Goal: Book appointment/travel/reservation

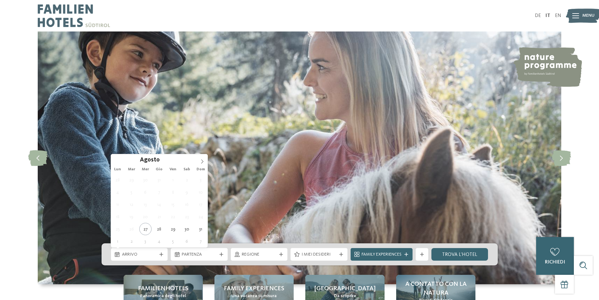
click at [150, 255] on span "Arrivo" at bounding box center [139, 254] width 35 height 6
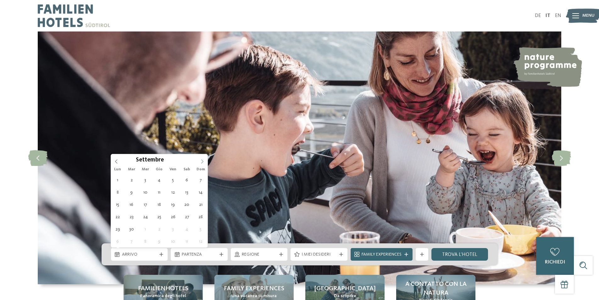
click at [200, 163] on span at bounding box center [202, 159] width 11 height 11
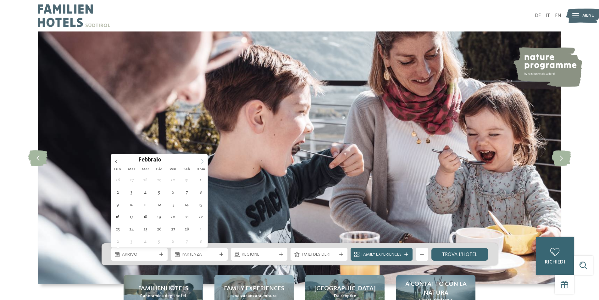
click at [200, 163] on span at bounding box center [202, 159] width 11 height 11
click at [199, 163] on span at bounding box center [202, 159] width 11 height 11
click at [118, 161] on icon at bounding box center [116, 161] width 4 height 4
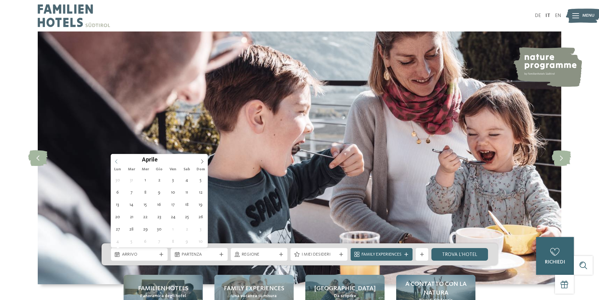
click at [118, 161] on icon at bounding box center [116, 161] width 4 height 4
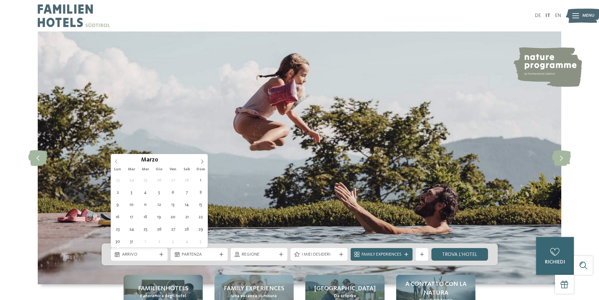
click at [118, 161] on icon at bounding box center [116, 161] width 4 height 4
type input "****"
click at [118, 161] on icon at bounding box center [116, 161] width 4 height 4
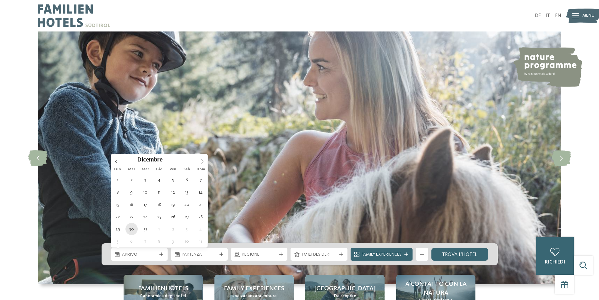
type div "30.12.2025"
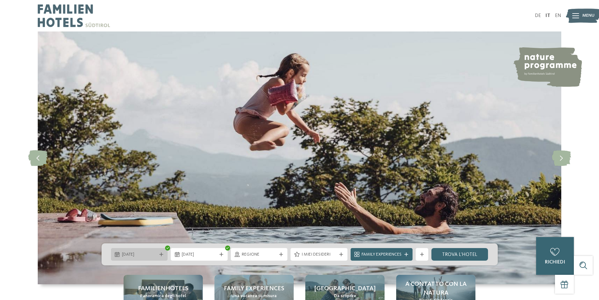
click at [147, 253] on span "30.12.2025" at bounding box center [139, 254] width 35 height 6
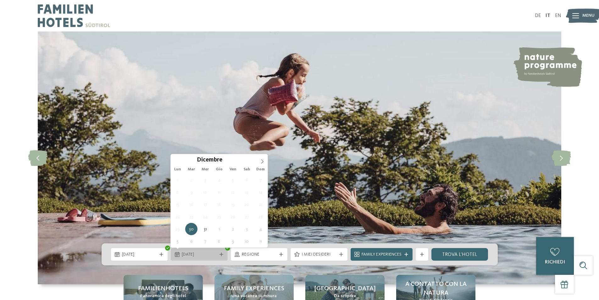
click at [186, 257] on span "30.12.2025" at bounding box center [199, 254] width 35 height 6
type div "04.01.2026"
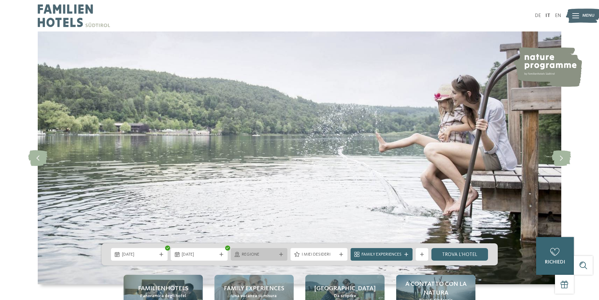
click at [278, 249] on div "Regione" at bounding box center [259, 254] width 57 height 13
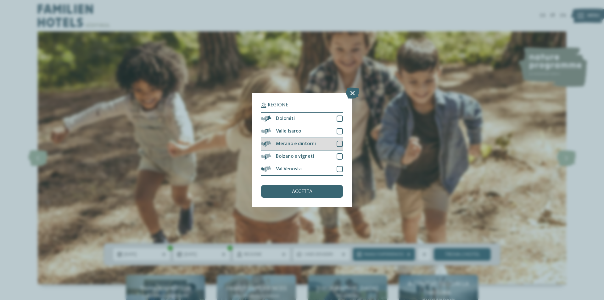
click at [295, 146] on div "Merano e dintorni" at bounding box center [302, 144] width 82 height 13
click at [311, 195] on div "accetta" at bounding box center [302, 191] width 82 height 13
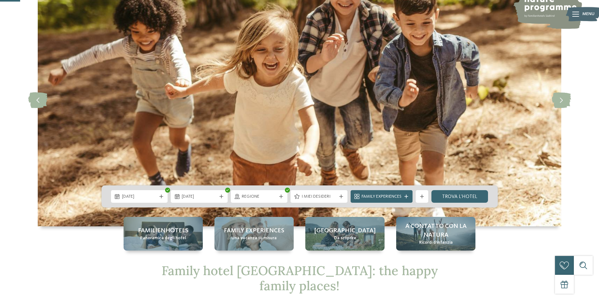
scroll to position [94, 0]
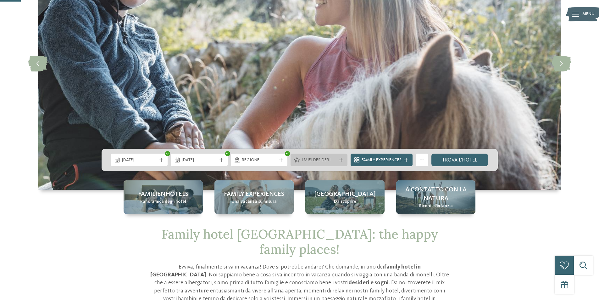
click at [317, 162] on span "I miei desideri" at bounding box center [319, 160] width 35 height 6
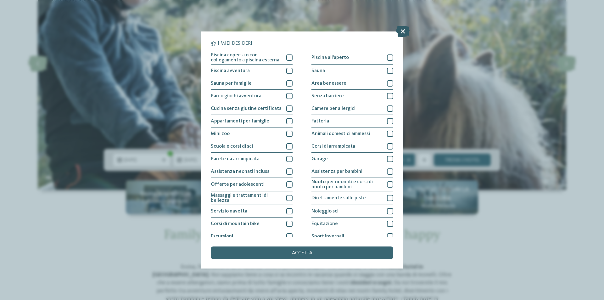
click at [404, 33] on icon at bounding box center [403, 31] width 14 height 11
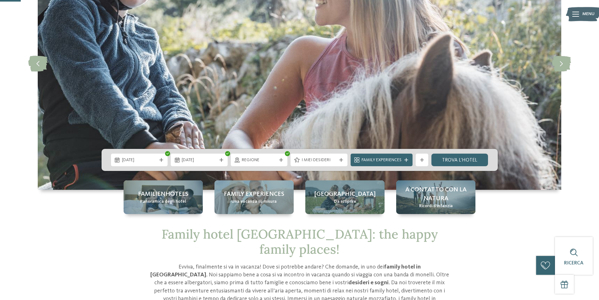
click at [256, 159] on span "Regione" at bounding box center [259, 160] width 35 height 6
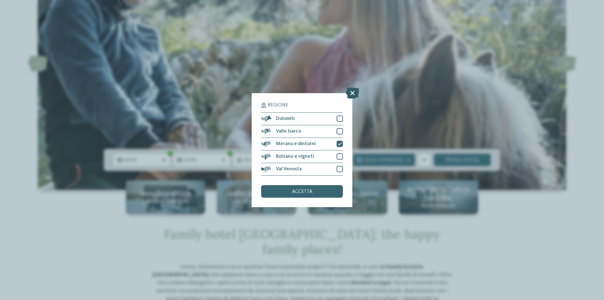
click at [352, 91] on icon at bounding box center [353, 92] width 14 height 11
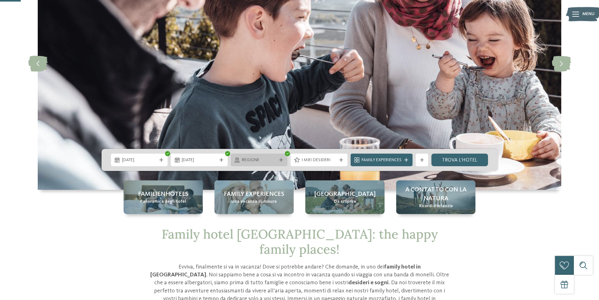
click at [274, 159] on span "Regione" at bounding box center [259, 160] width 35 height 6
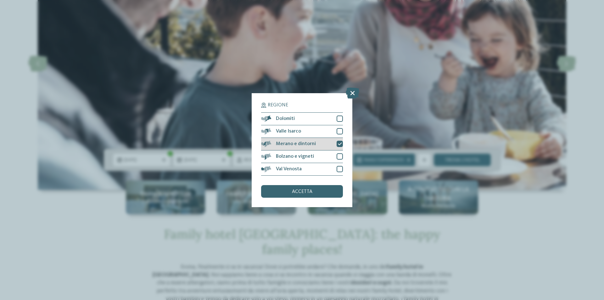
click at [294, 140] on div "Merano e dintorni" at bounding box center [302, 144] width 82 height 13
click at [351, 92] on icon at bounding box center [353, 92] width 14 height 11
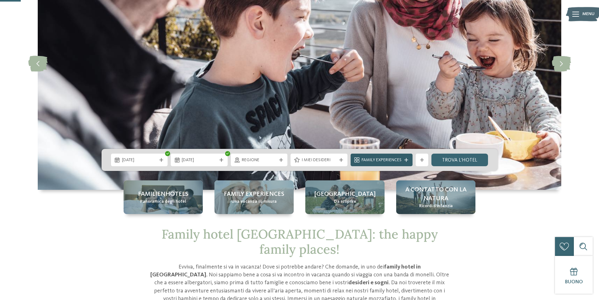
click at [391, 161] on span "Family Experiences" at bounding box center [382, 160] width 40 height 6
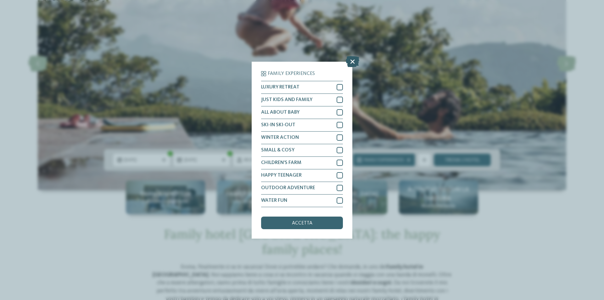
click at [347, 62] on icon at bounding box center [353, 61] width 14 height 11
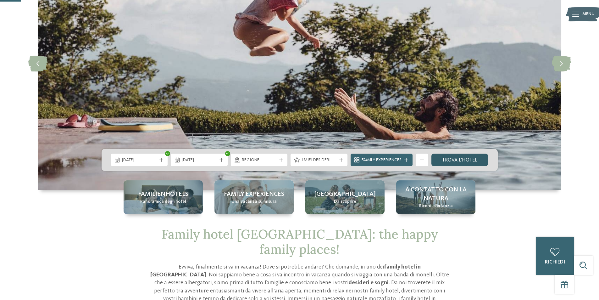
click at [452, 161] on link "trova l’hotel" at bounding box center [459, 159] width 57 height 13
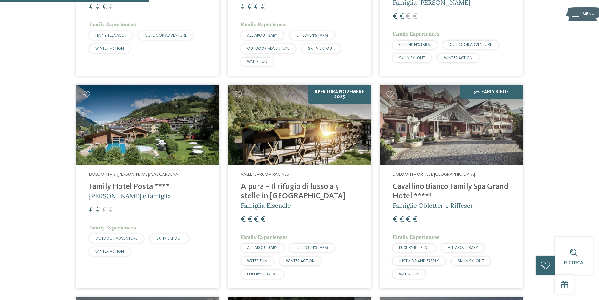
scroll to position [489, 0]
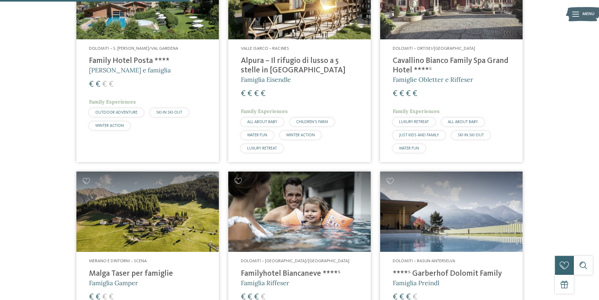
click at [120, 62] on h4 "Family Hotel Posta ****" at bounding box center [147, 60] width 117 height 9
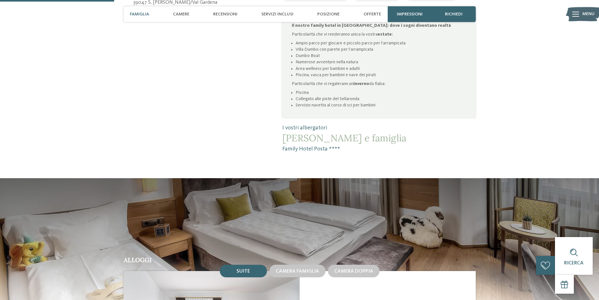
scroll to position [472, 0]
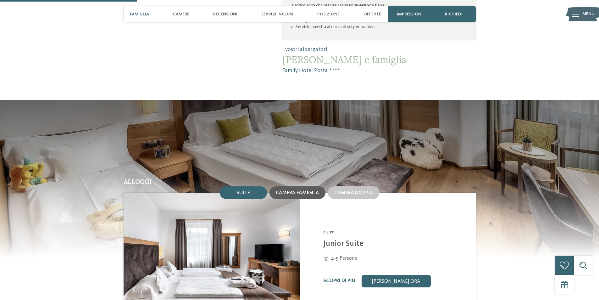
click at [306, 190] on span "Camera famiglia" at bounding box center [297, 192] width 43 height 5
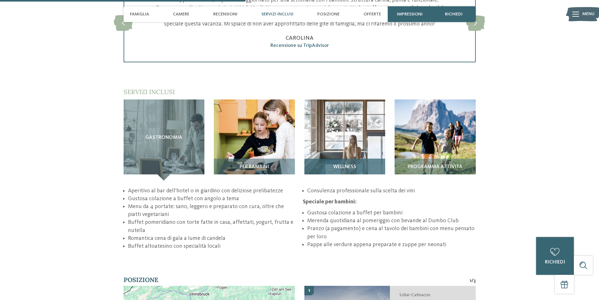
scroll to position [849, 0]
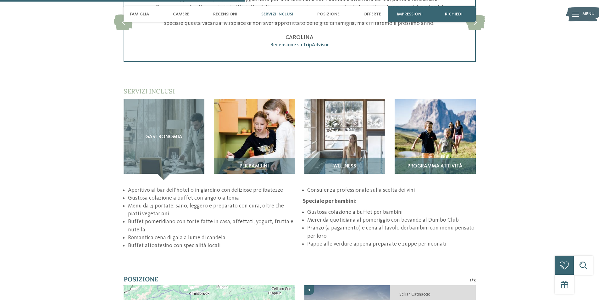
click at [452, 158] on div "Programma attività" at bounding box center [435, 169] width 81 height 22
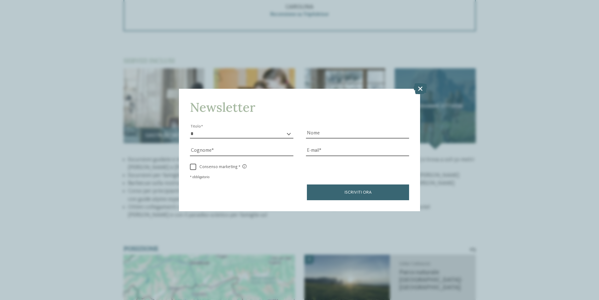
scroll to position [943, 0]
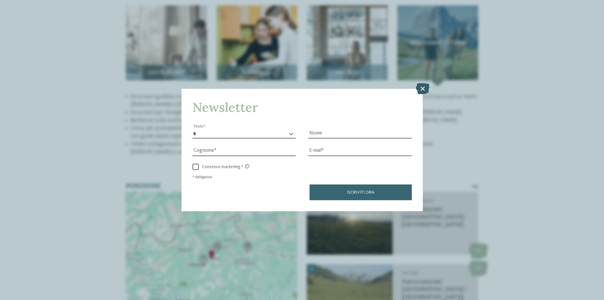
click at [418, 88] on icon at bounding box center [423, 88] width 14 height 11
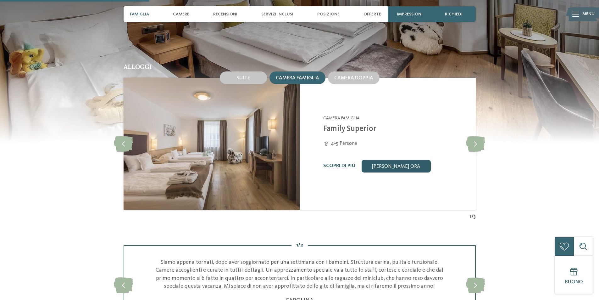
scroll to position [503, 0]
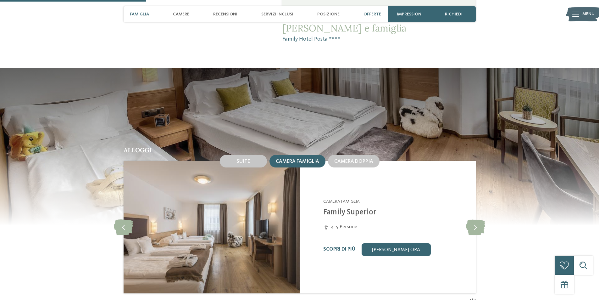
click at [381, 17] on div "Offerte" at bounding box center [372, 14] width 24 height 16
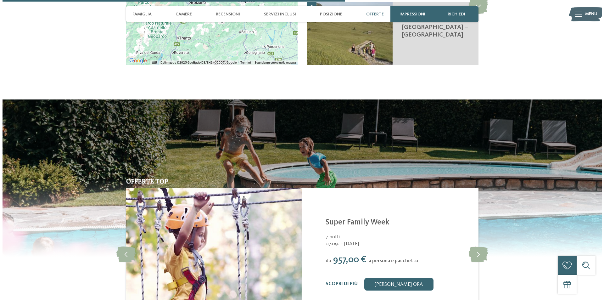
scroll to position [1253, 0]
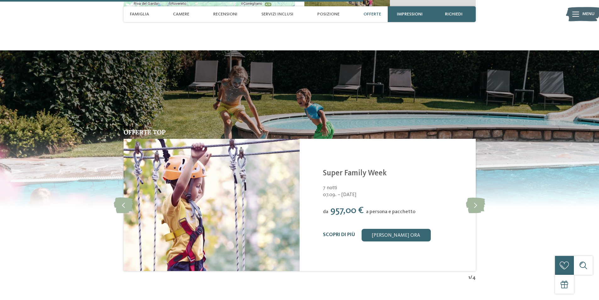
click at [336, 232] on link "Scopri di più" at bounding box center [339, 234] width 32 height 5
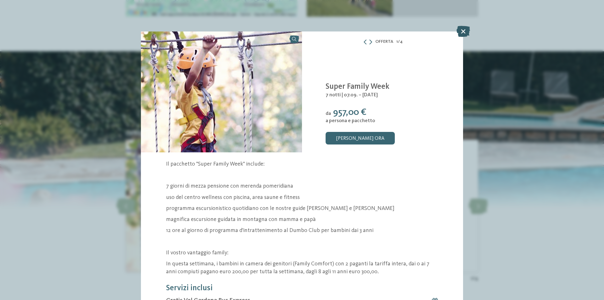
click at [463, 31] on icon at bounding box center [463, 31] width 14 height 11
